Goal: Information Seeking & Learning: Learn about a topic

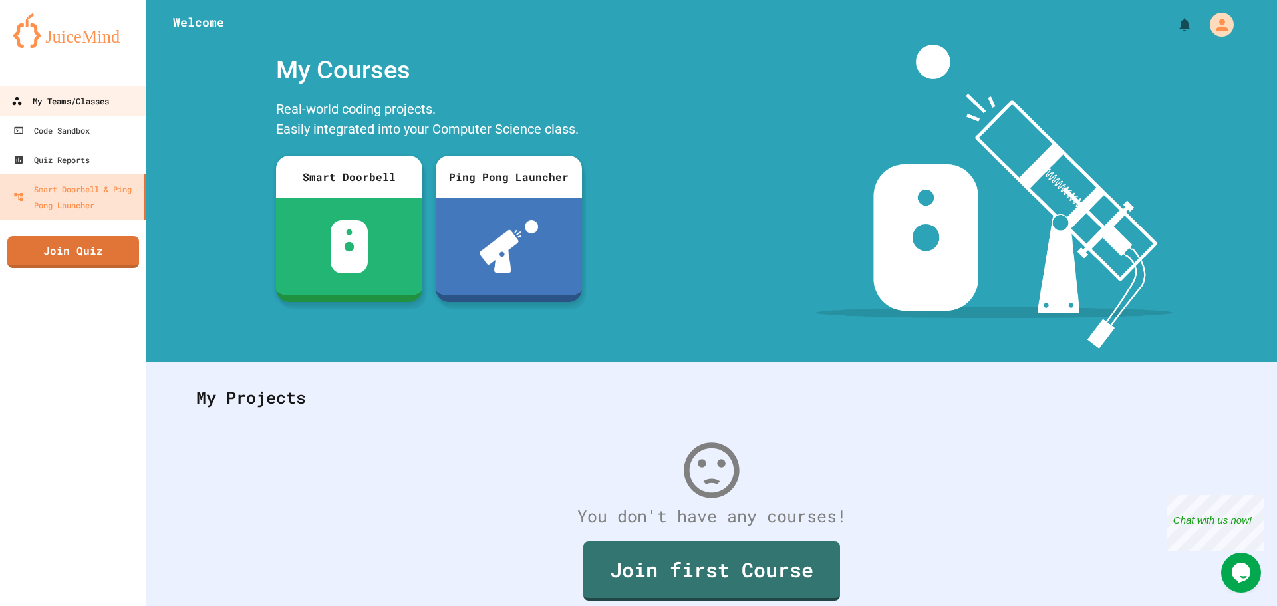
click at [105, 107] on div "My Teams/Classes" at bounding box center [60, 101] width 98 height 17
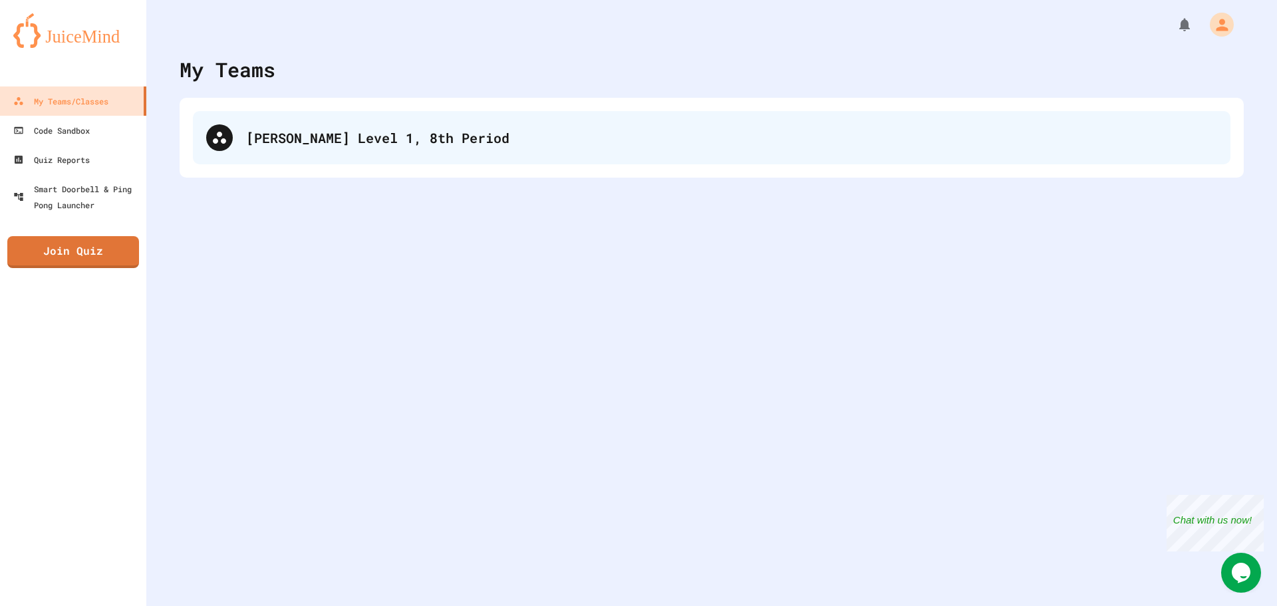
click at [325, 124] on div "[PERSON_NAME] Level 1, 8th Period" at bounding box center [712, 137] width 1038 height 53
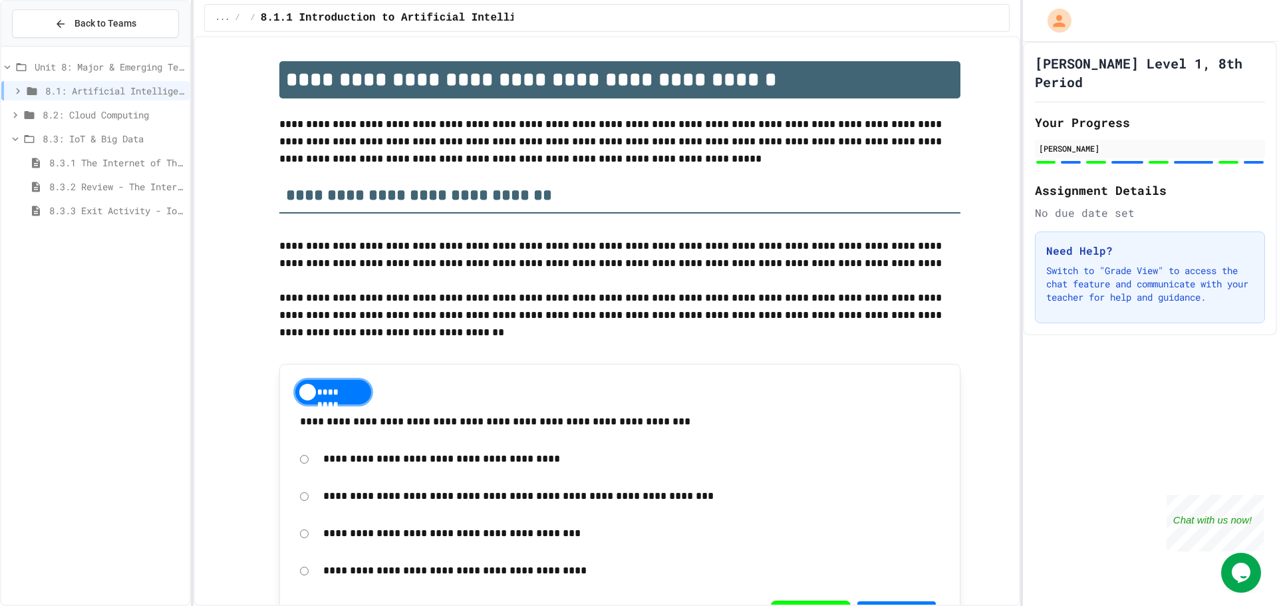
click at [128, 210] on span "8.3.3 Exit Activity - IoT Data Detective Challenge" at bounding box center [116, 211] width 135 height 14
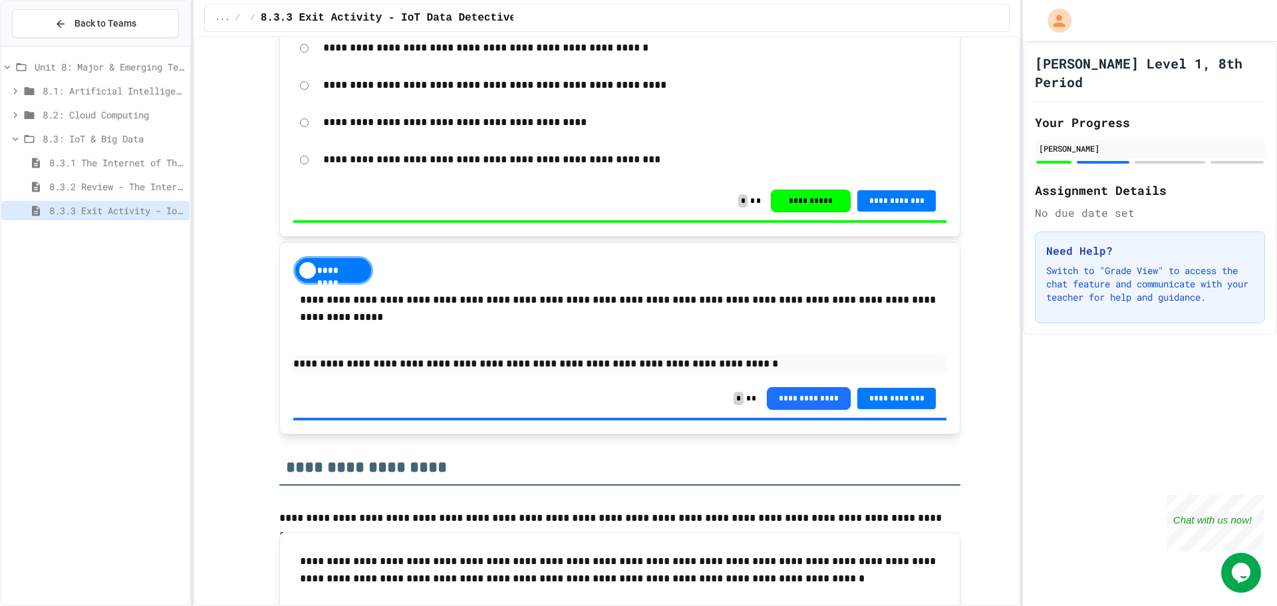
scroll to position [798, 0]
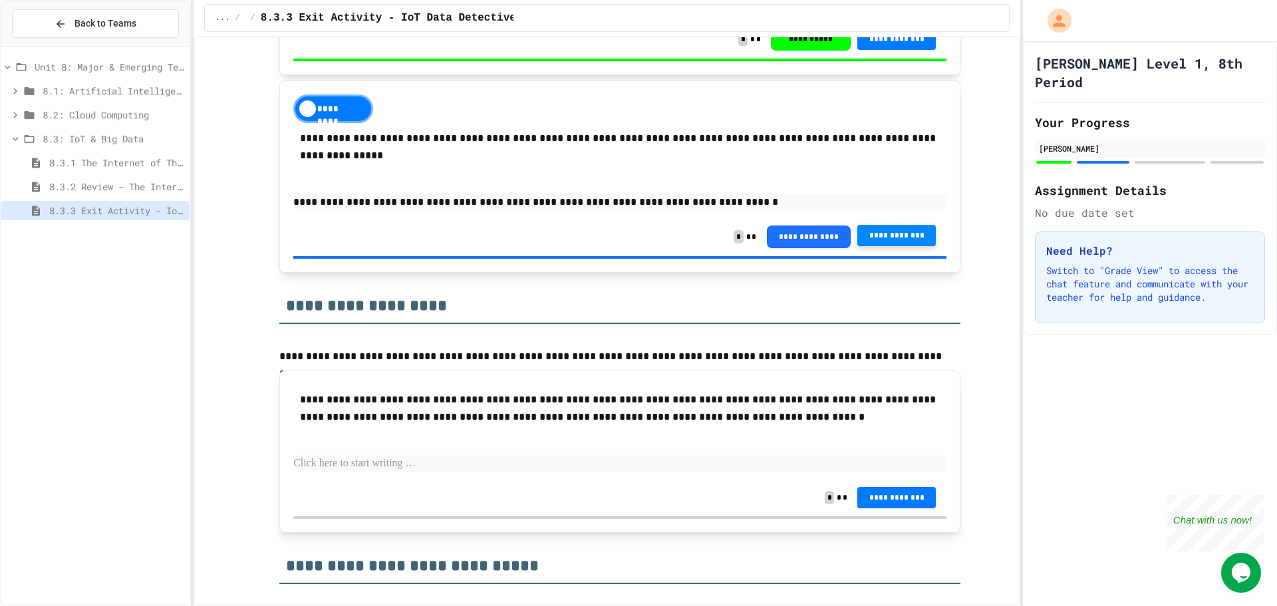
drag, startPoint x: 882, startPoint y: 237, endPoint x: 889, endPoint y: 234, distance: 7.4
click at [889, 234] on span "**********" at bounding box center [896, 235] width 57 height 11
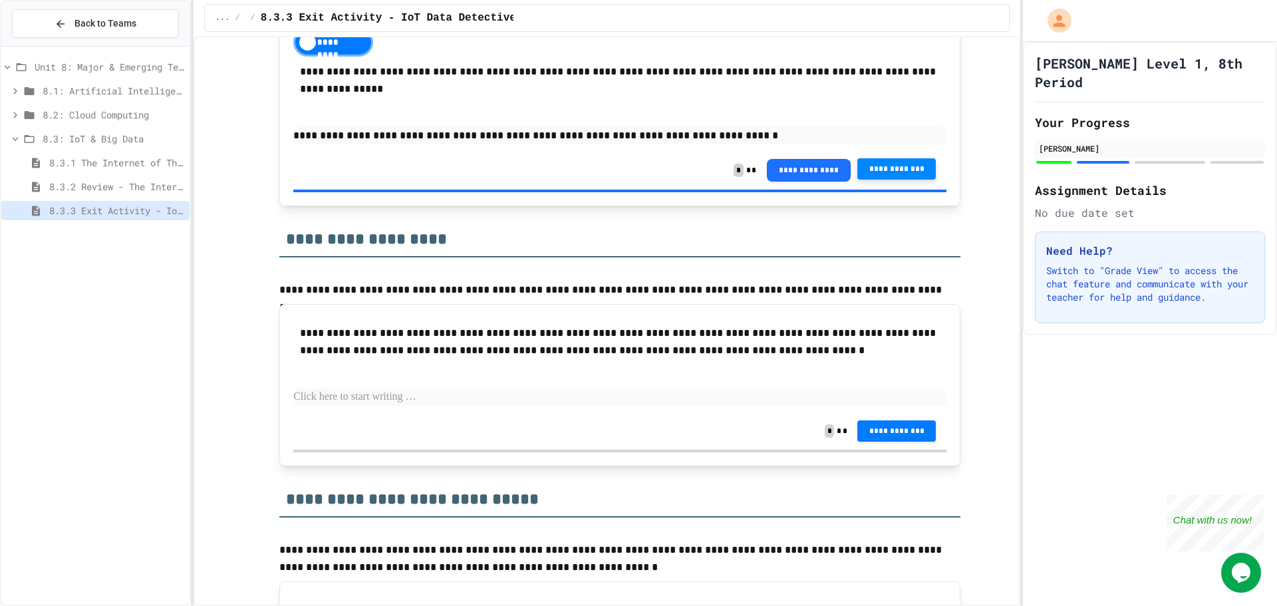
scroll to position [931, 0]
